Goal: Task Accomplishment & Management: Manage account settings

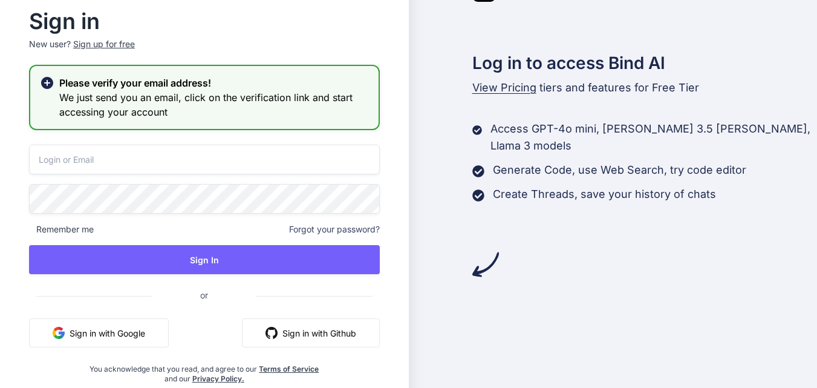
click at [95, 153] on input "email" at bounding box center [204, 160] width 351 height 30
type input "A"
type input "[EMAIL_ADDRESS][DOMAIN_NAME]"
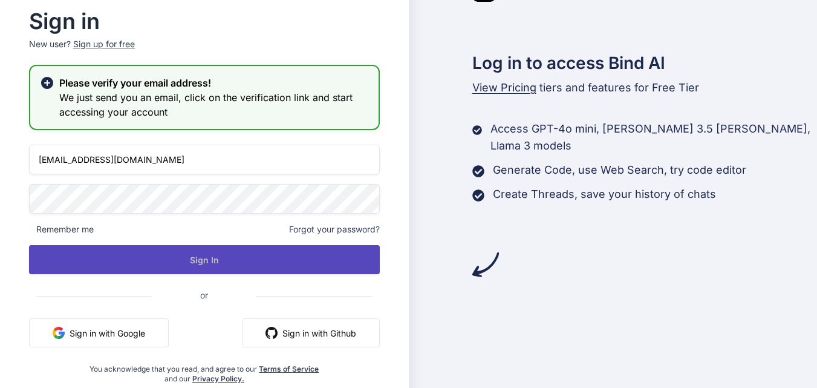
click at [162, 262] on button "Sign In" at bounding box center [204, 259] width 351 height 29
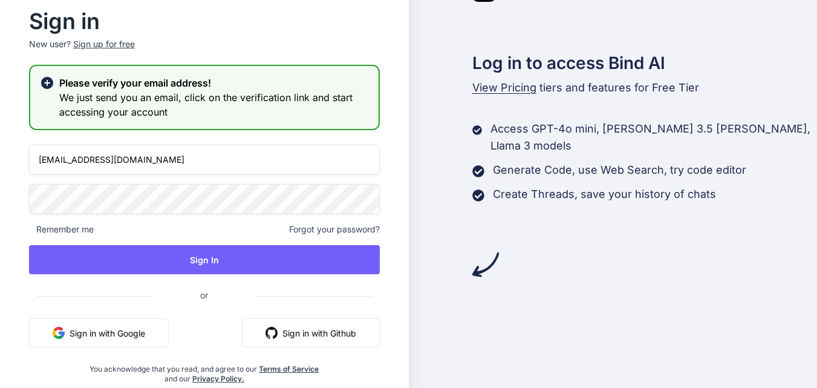
click at [46, 84] on icon at bounding box center [47, 83] width 12 height 12
click at [95, 229] on div "Remember me Forgot your password?" at bounding box center [204, 229] width 351 height 12
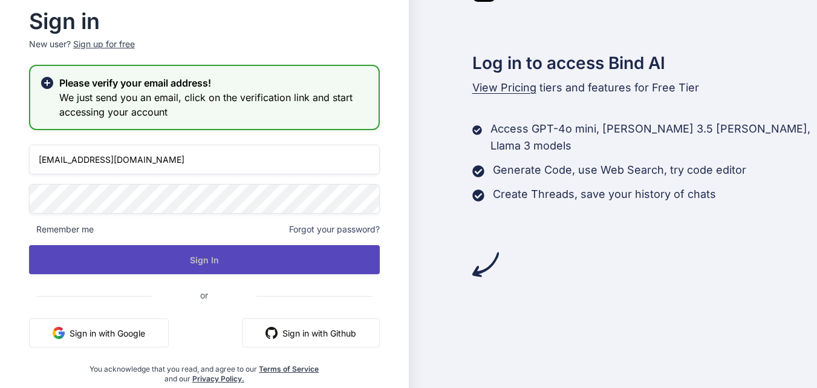
click at [177, 259] on button "Sign In" at bounding box center [204, 259] width 351 height 29
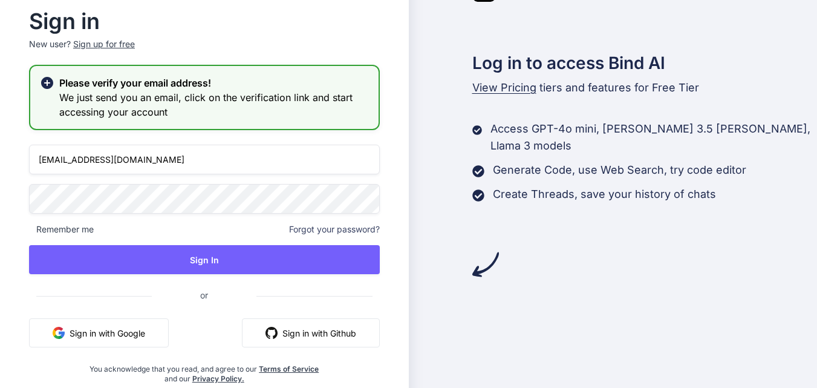
click at [63, 80] on h2 "Please verify your email address!" at bounding box center [214, 83] width 310 height 15
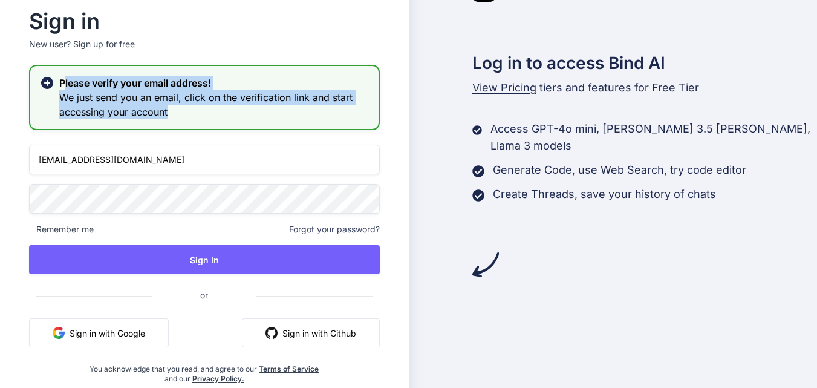
drag, startPoint x: 63, startPoint y: 80, endPoint x: 181, endPoint y: 128, distance: 126.7
click at [181, 128] on div "Please verify your email address! We just send you an email, click on the verif…" at bounding box center [204, 97] width 351 height 65
copy div "lease verify your email address! We just send you an email, click on the verifi…"
